Goal: Use online tool/utility: Utilize a website feature to perform a specific function

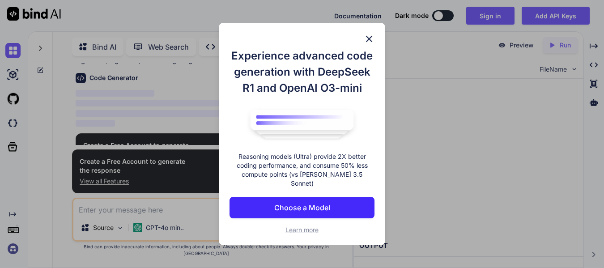
scroll to position [52, 0]
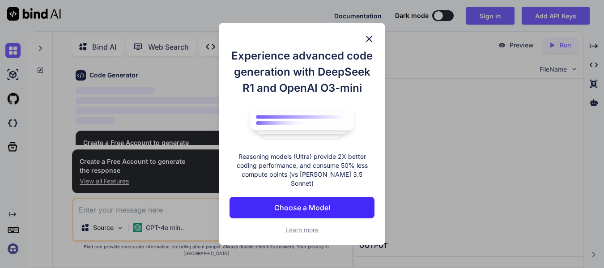
click at [369, 41] on img at bounding box center [369, 39] width 11 height 11
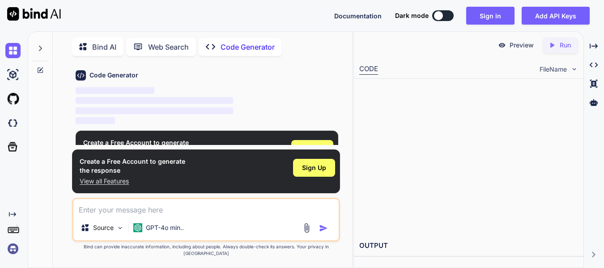
type textarea "x"
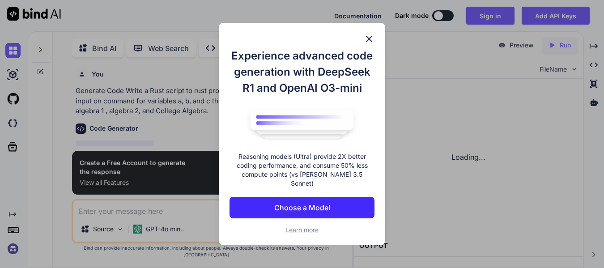
scroll to position [4, 0]
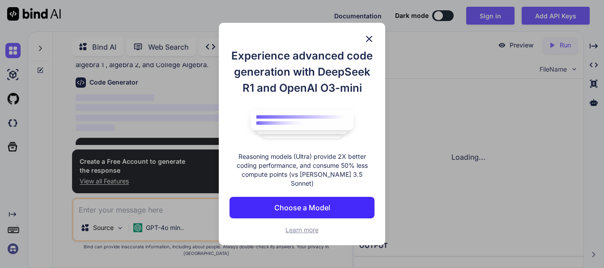
scroll to position [52, 0]
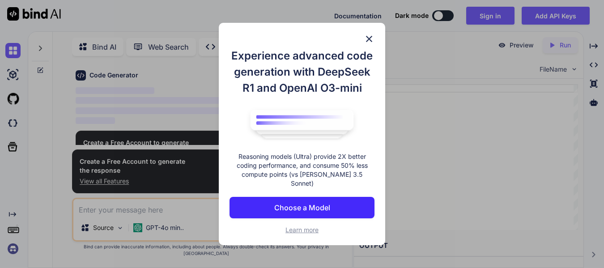
type textarea "x"
click at [370, 41] on img at bounding box center [369, 39] width 11 height 11
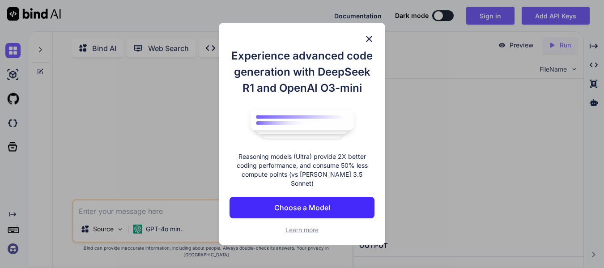
type textarea "x"
click at [370, 42] on img at bounding box center [369, 39] width 11 height 11
